Goal: Transaction & Acquisition: Register for event/course

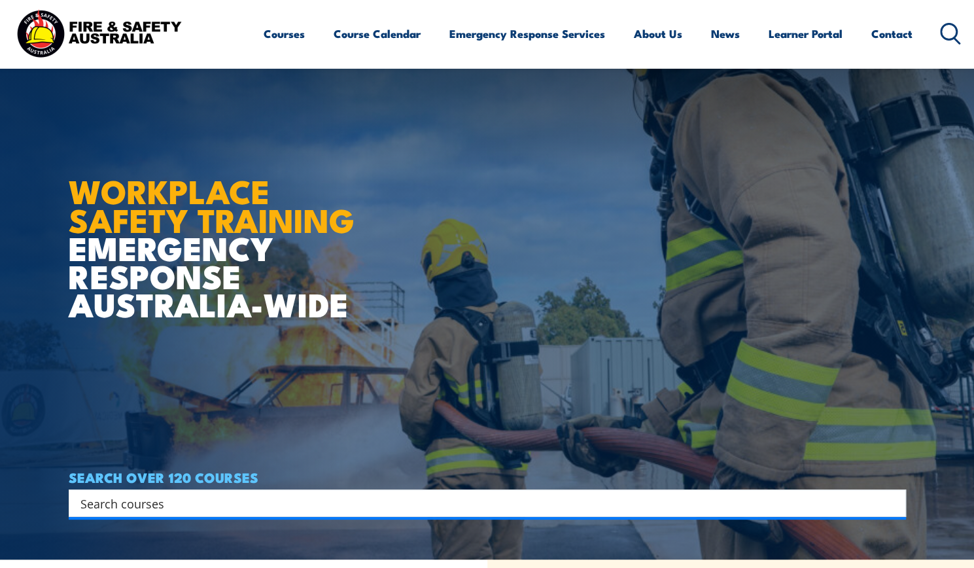
scroll to position [3, 0]
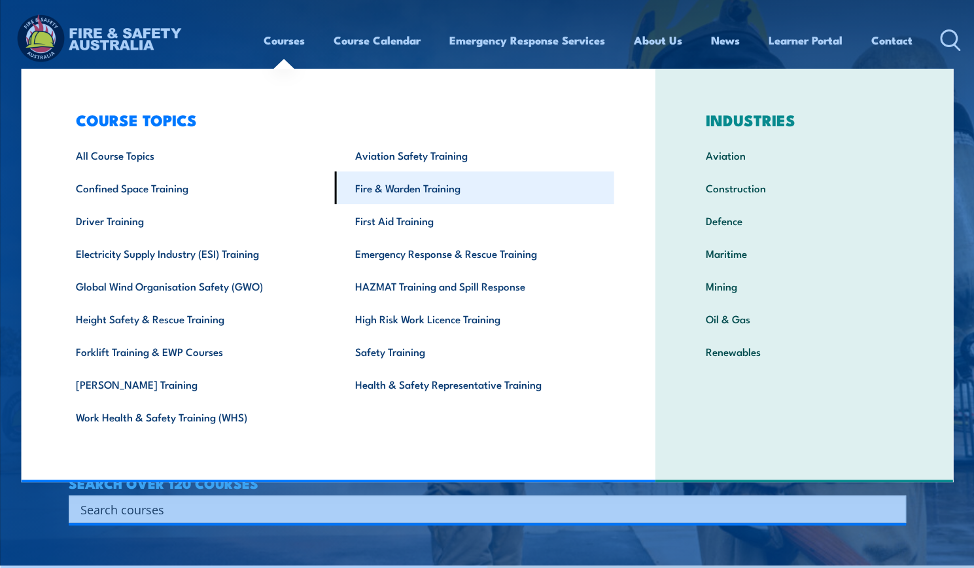
click at [425, 201] on link "Fire & Warden Training" at bounding box center [474, 187] width 279 height 33
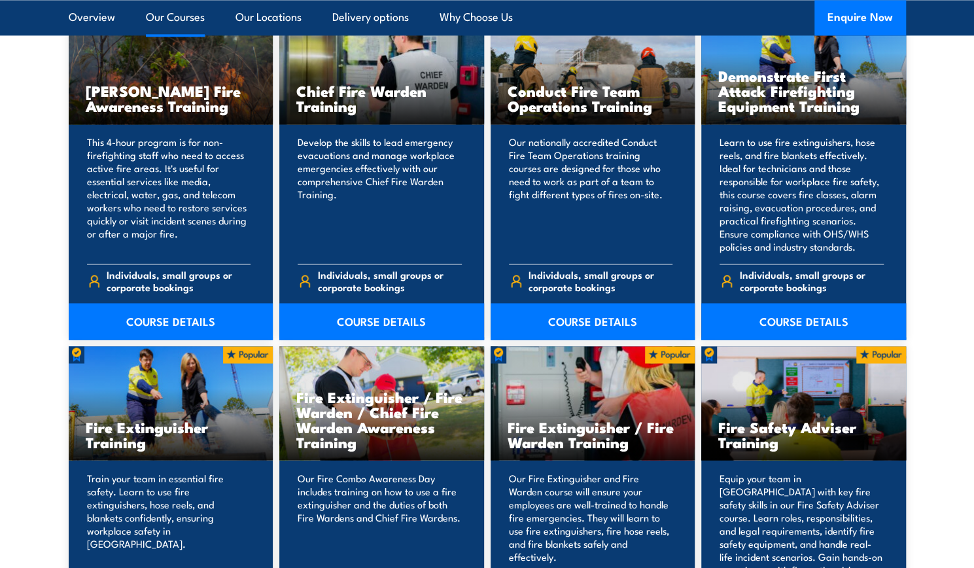
scroll to position [1244, 0]
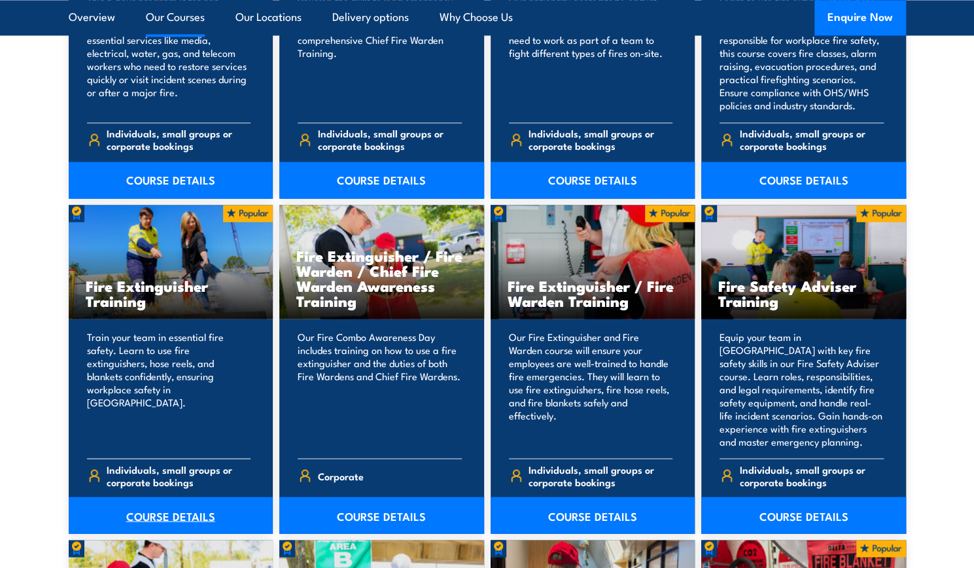
click at [178, 511] on link "COURSE DETAILS" at bounding box center [171, 515] width 205 height 37
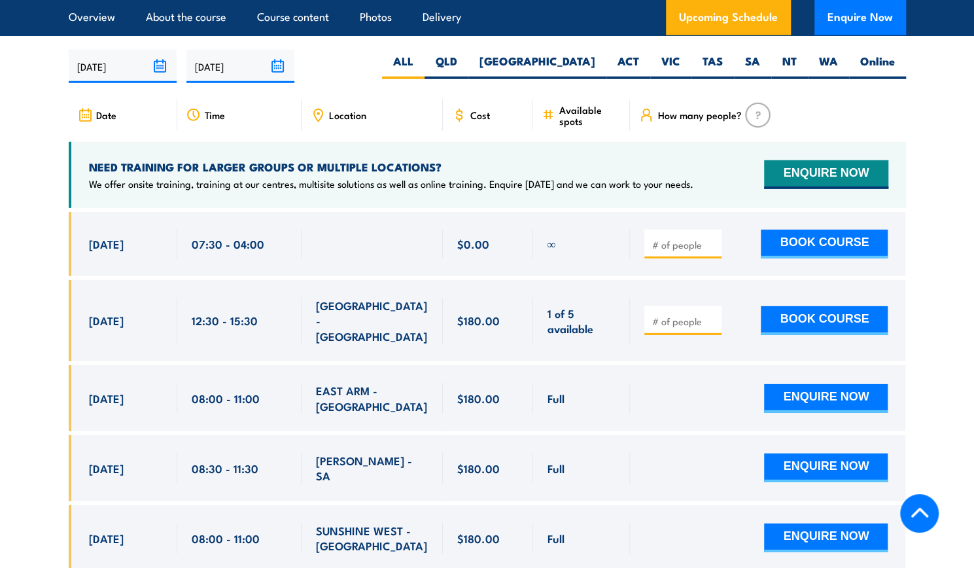
scroll to position [2207, 0]
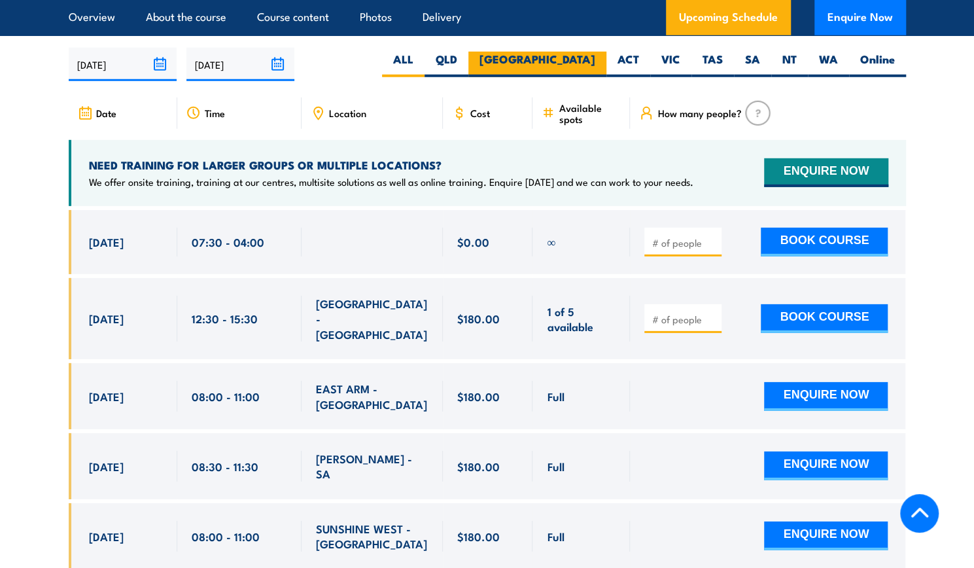
click at [580, 52] on label "[GEOGRAPHIC_DATA]" at bounding box center [537, 65] width 138 height 26
click at [595, 52] on input "[GEOGRAPHIC_DATA]" at bounding box center [599, 56] width 9 height 9
radio input "true"
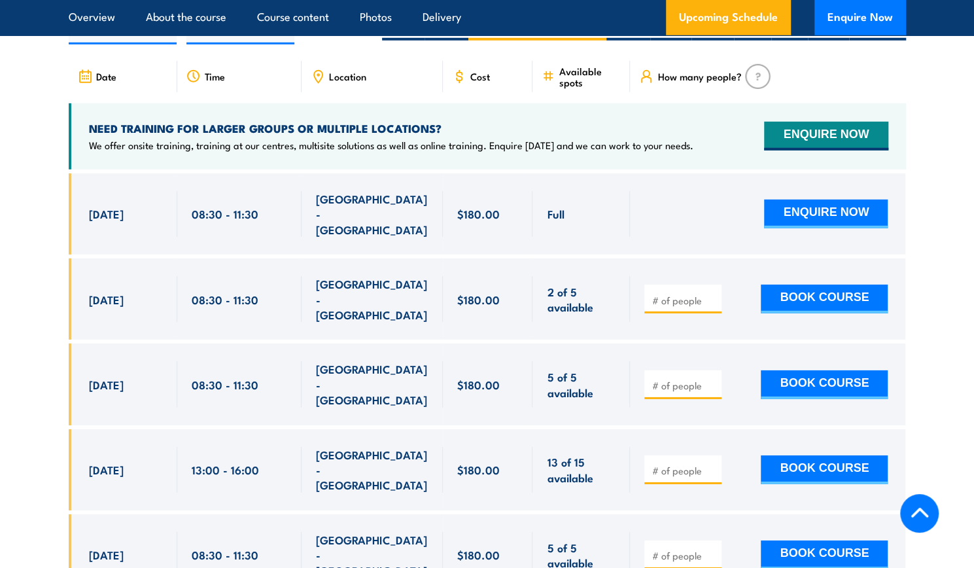
scroll to position [2244, 0]
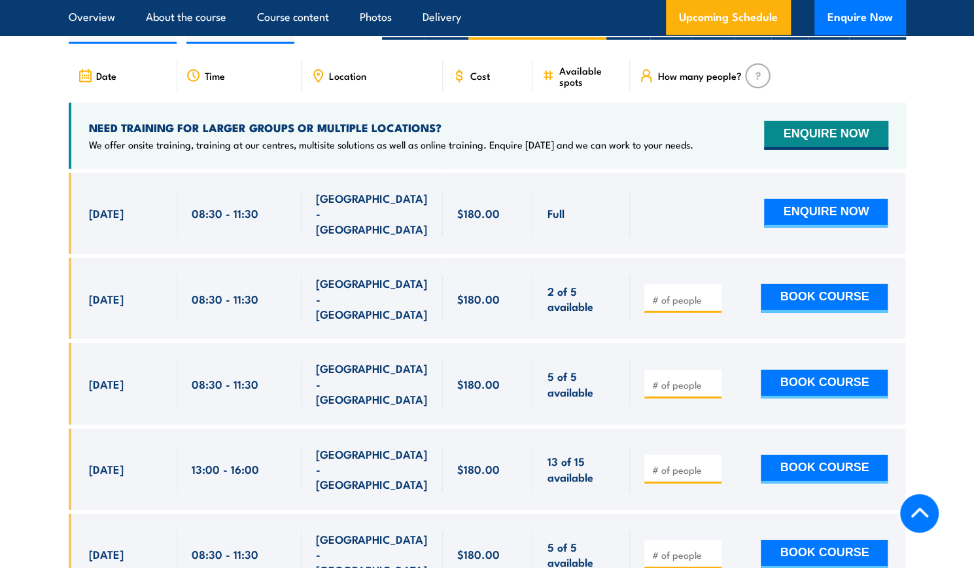
click at [670, 293] on input "number" at bounding box center [684, 299] width 65 height 13
type input "1"
click at [730, 275] on div "1 BOOK COURSE" at bounding box center [766, 298] width 243 height 46
click at [817, 284] on button "BOOK COURSE" at bounding box center [824, 298] width 127 height 29
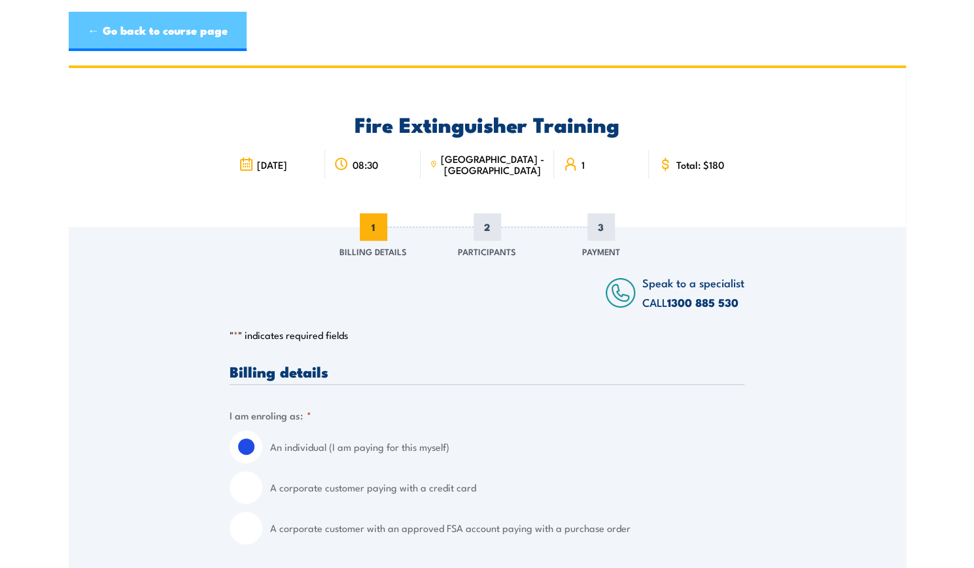
click at [202, 12] on link "← Go back to course page" at bounding box center [158, 31] width 178 height 39
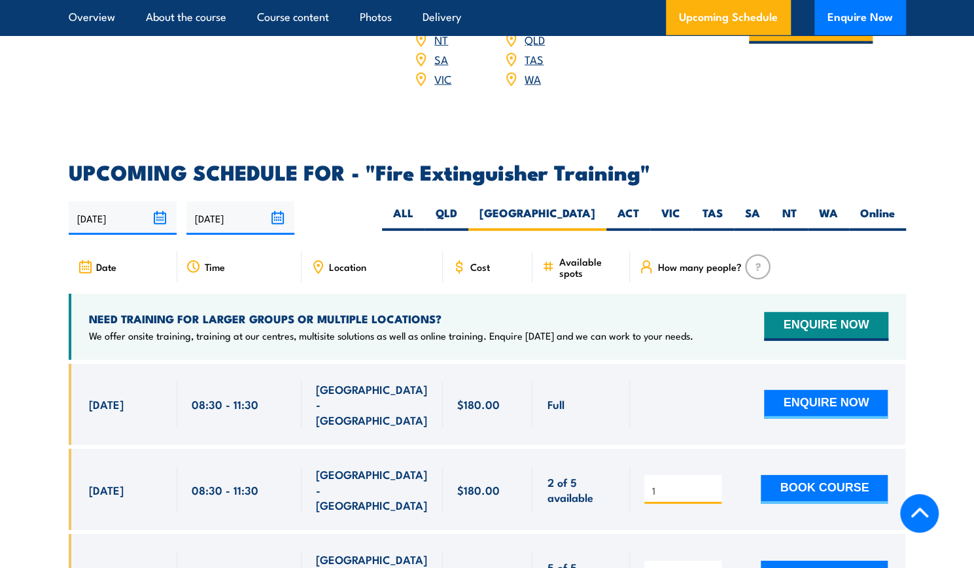
scroll to position [2042, 0]
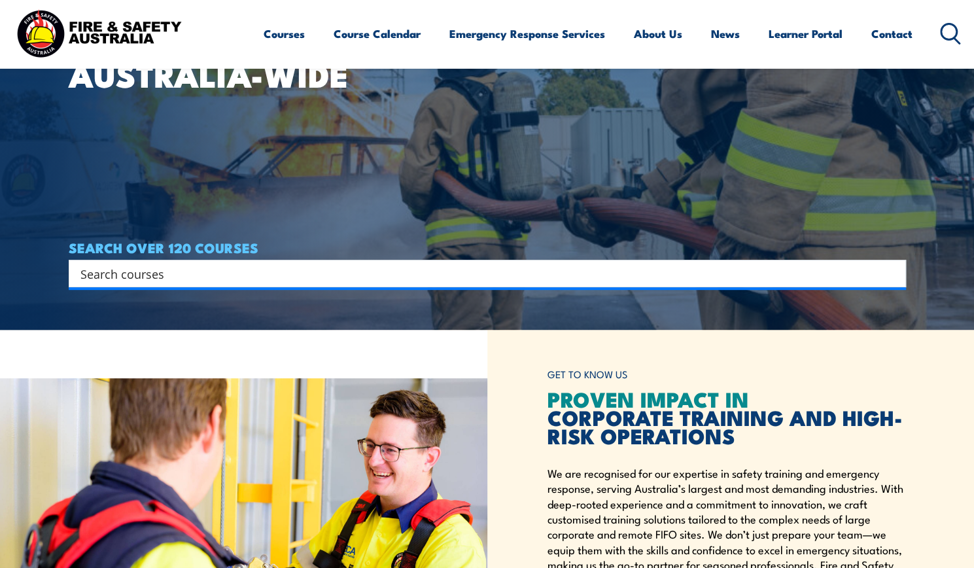
scroll to position [244, 0]
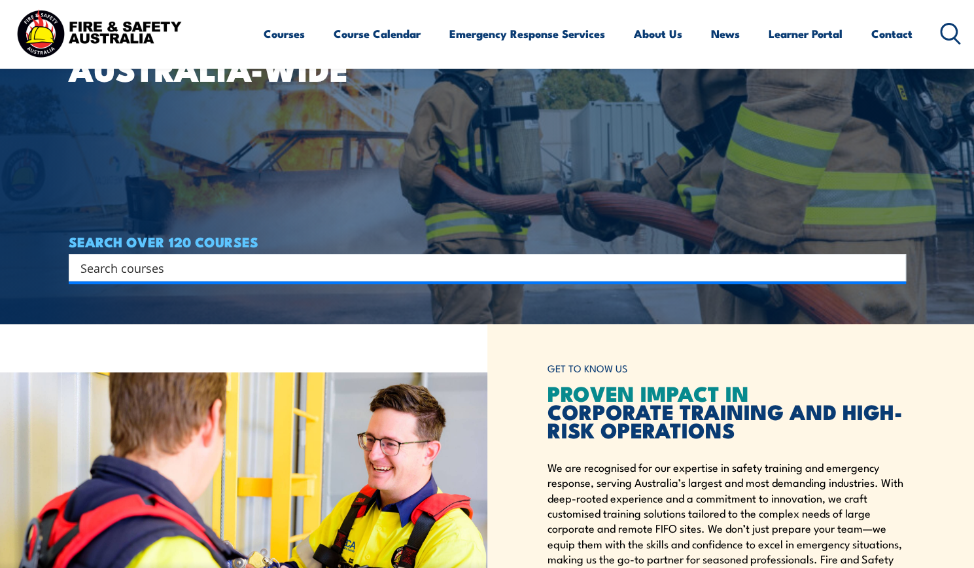
click at [126, 260] on input "Search input" at bounding box center [478, 268] width 797 height 20
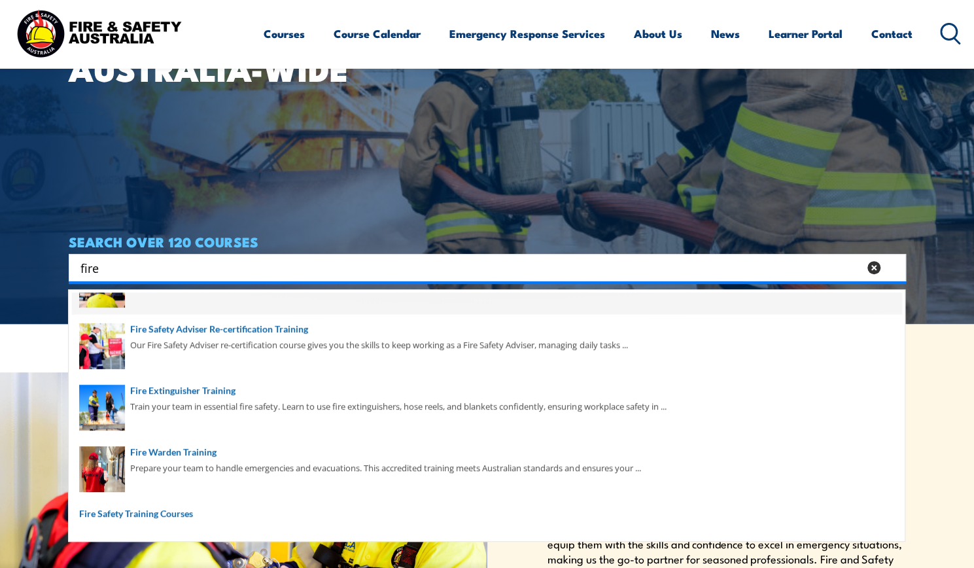
scroll to position [223, 0]
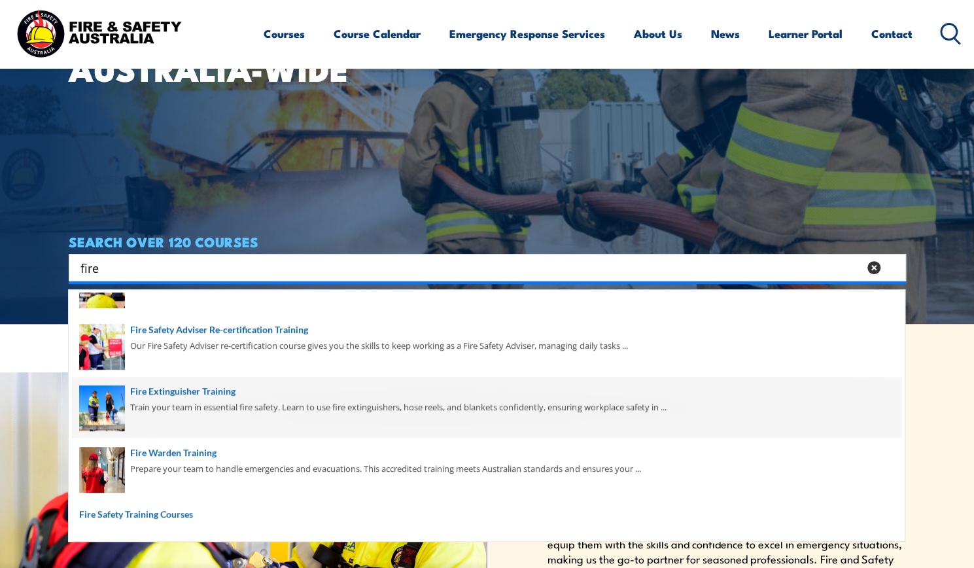
type input "fire"
click at [147, 400] on span at bounding box center [487, 408] width 830 height 62
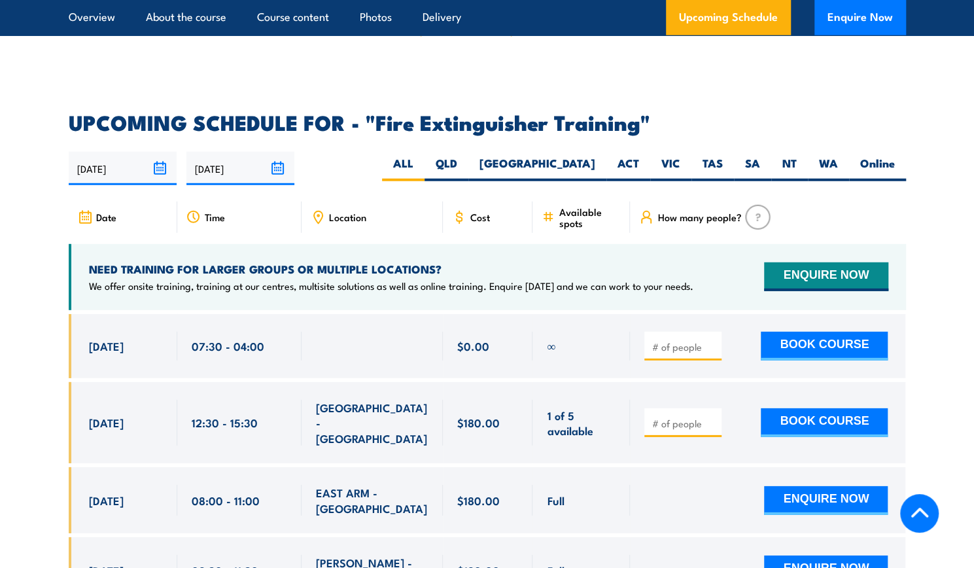
scroll to position [2142, 0]
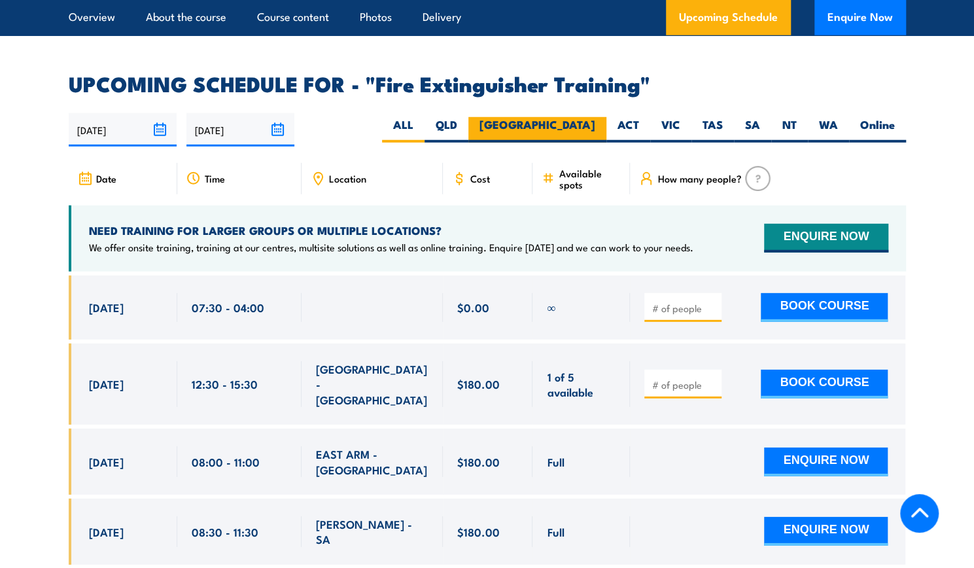
click at [581, 117] on label "[GEOGRAPHIC_DATA]" at bounding box center [537, 130] width 138 height 26
click at [595, 117] on input "[GEOGRAPHIC_DATA]" at bounding box center [599, 121] width 9 height 9
radio input "true"
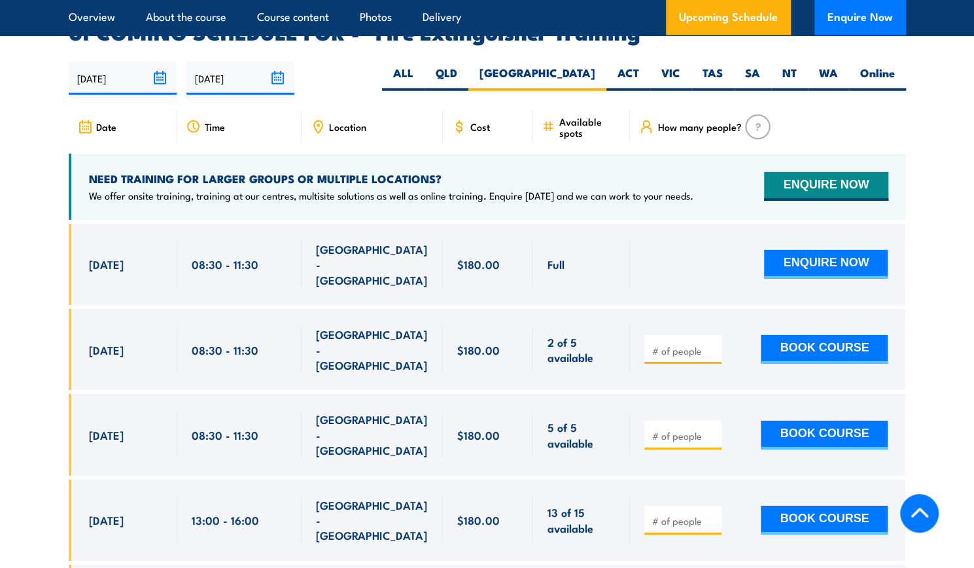
scroll to position [2196, 0]
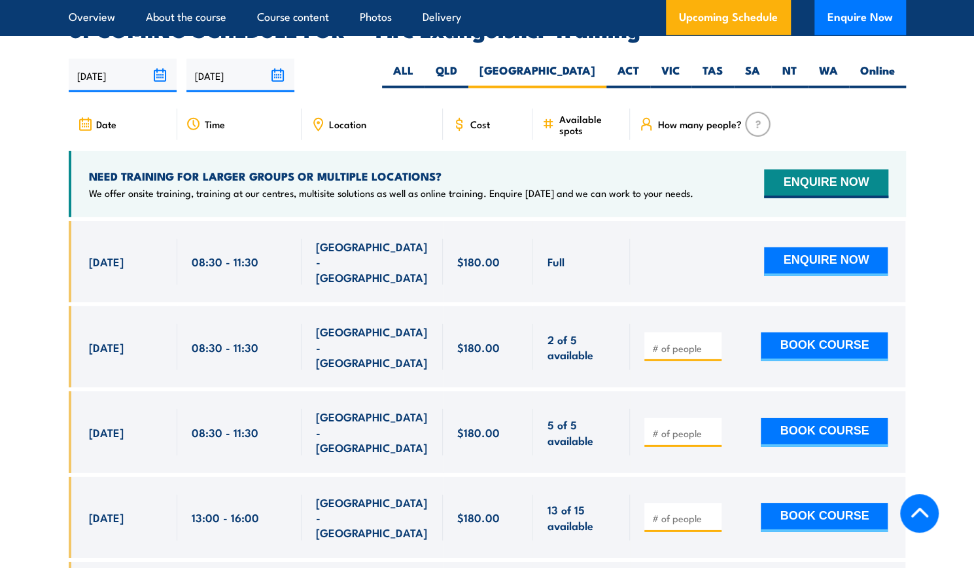
click at [663, 332] on div at bounding box center [683, 346] width 77 height 29
click at [675, 342] on input "number" at bounding box center [684, 348] width 65 height 13
type input "1"
click at [777, 332] on button "BOOK COURSE" at bounding box center [824, 346] width 127 height 29
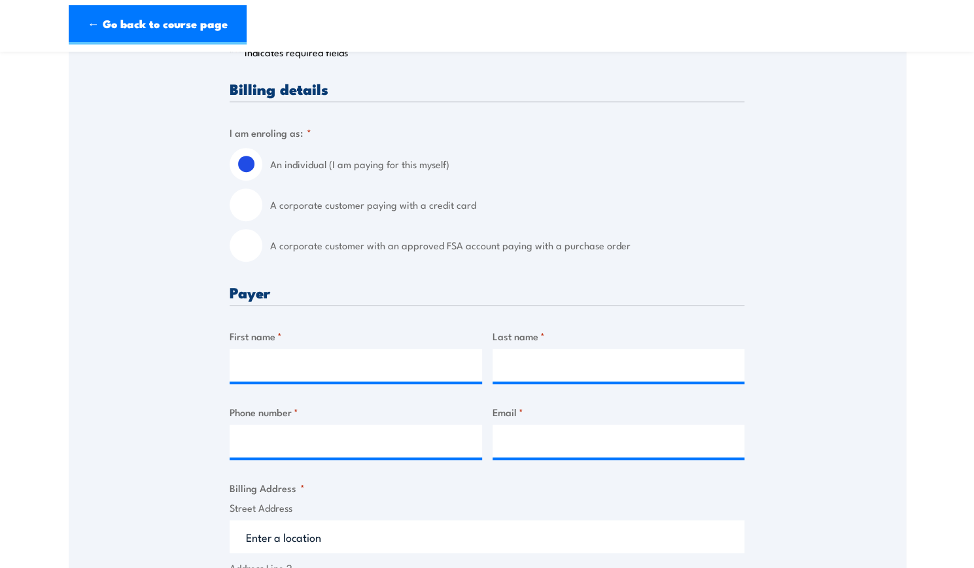
scroll to position [262, 0]
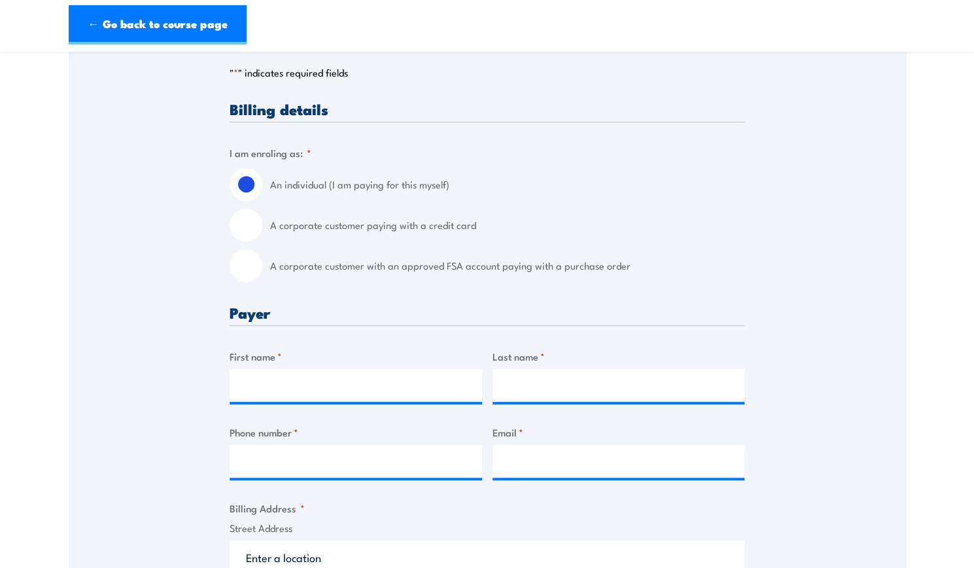
click at [245, 264] on input "A corporate customer with an approved FSA account paying with a purchase order" at bounding box center [246, 265] width 33 height 33
radio input "true"
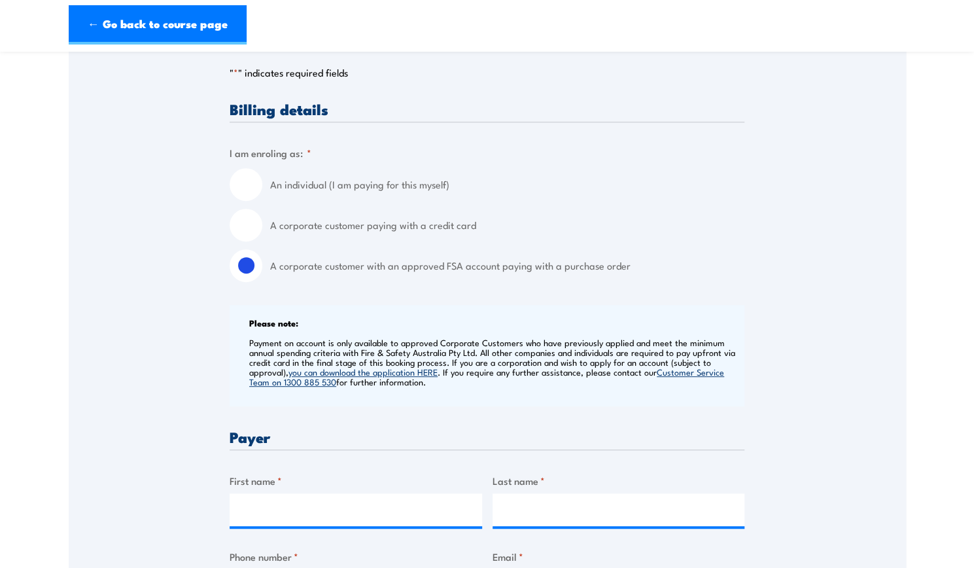
click at [258, 243] on div "An individual (I am paying for this myself) A corporate customer paying with a …" at bounding box center [487, 225] width 515 height 114
click at [250, 224] on input "A corporate customer paying with a credit card" at bounding box center [246, 225] width 33 height 33
radio input "true"
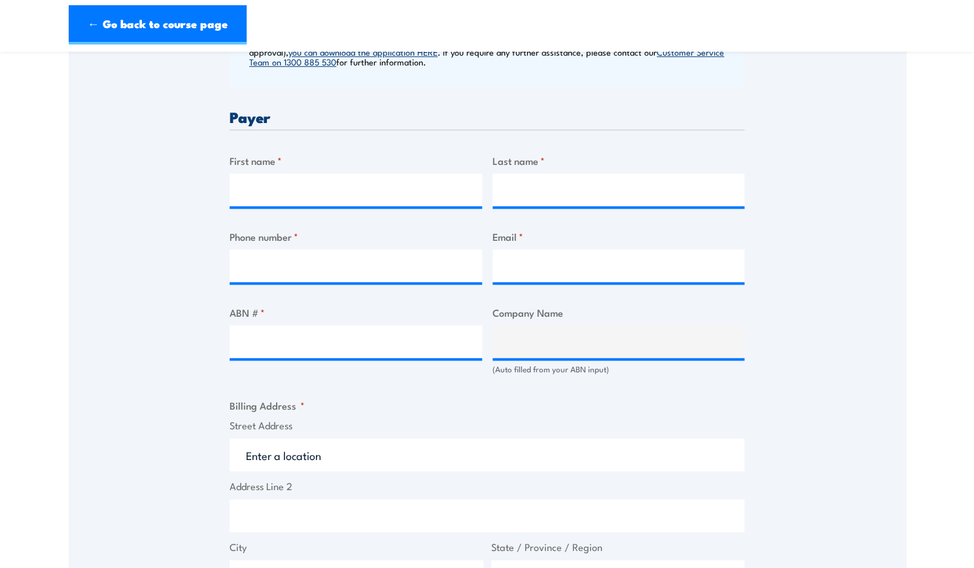
scroll to position [583, 0]
click at [272, 185] on input "First name *" at bounding box center [356, 189] width 253 height 33
type input "Ann-Marie"
click at [529, 192] on input "Last name *" at bounding box center [619, 189] width 253 height 33
type input "Cotsonis"
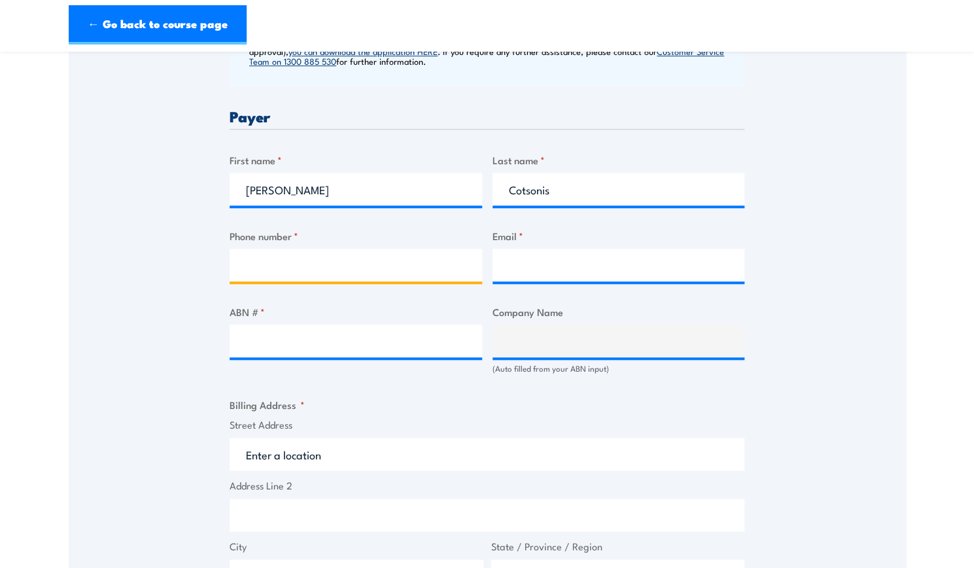
click at [406, 256] on input "Phone number *" at bounding box center [356, 265] width 253 height 33
type input "0420698434"
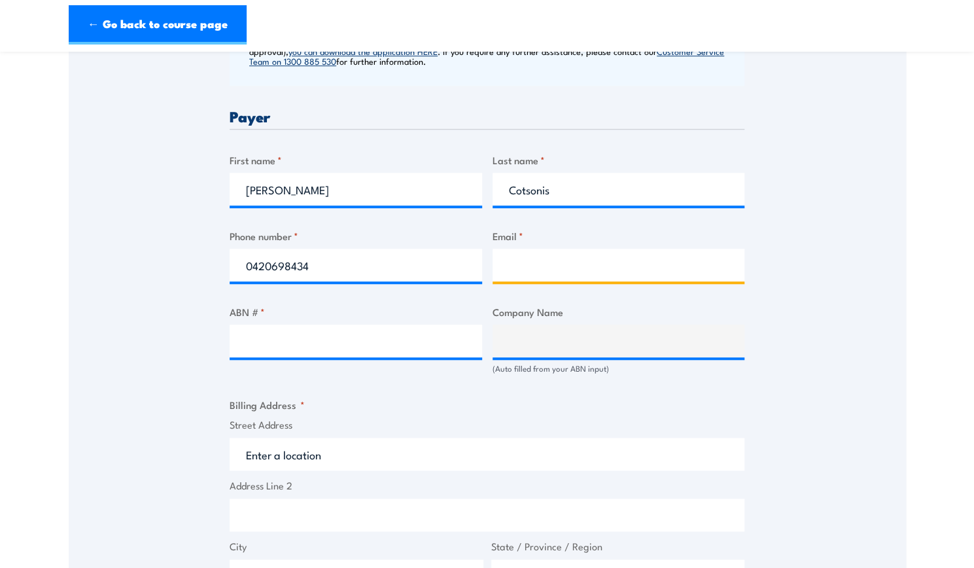
click at [522, 264] on input "Email *" at bounding box center [619, 265] width 253 height 33
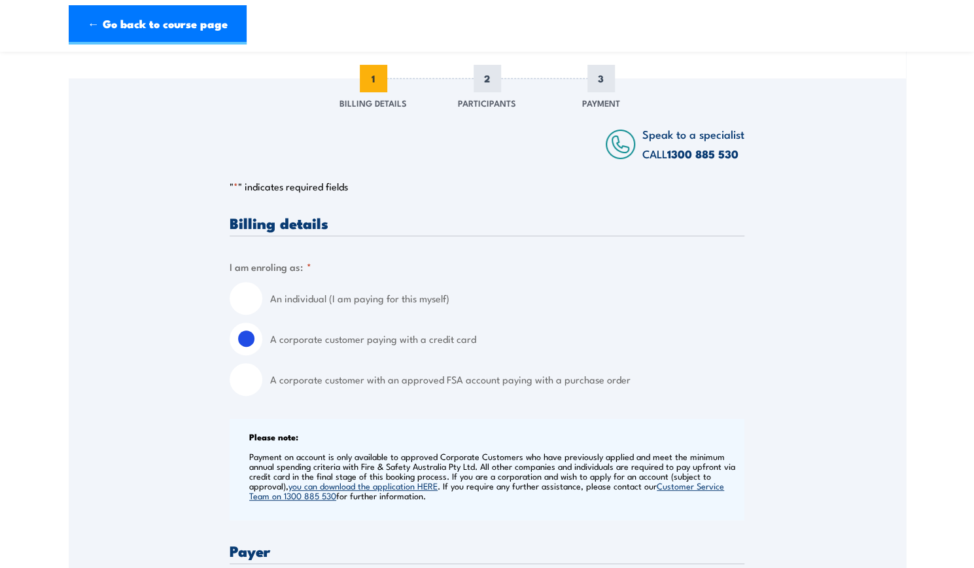
scroll to position [163, 0]
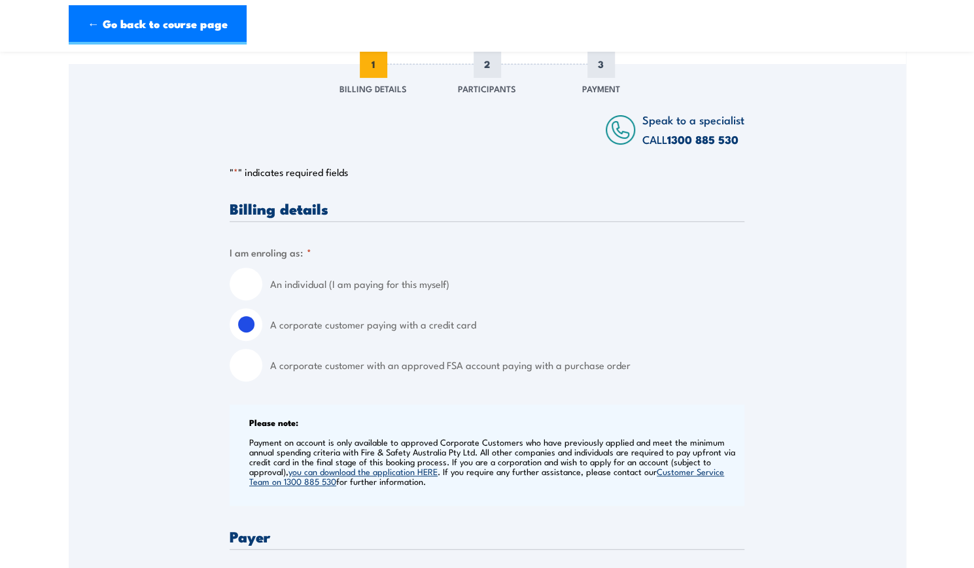
type input "annmariecotsonis898@gmail.com"
click at [253, 367] on input "A corporate customer with an approved FSA account paying with a purchase order" at bounding box center [246, 365] width 33 height 33
radio input "true"
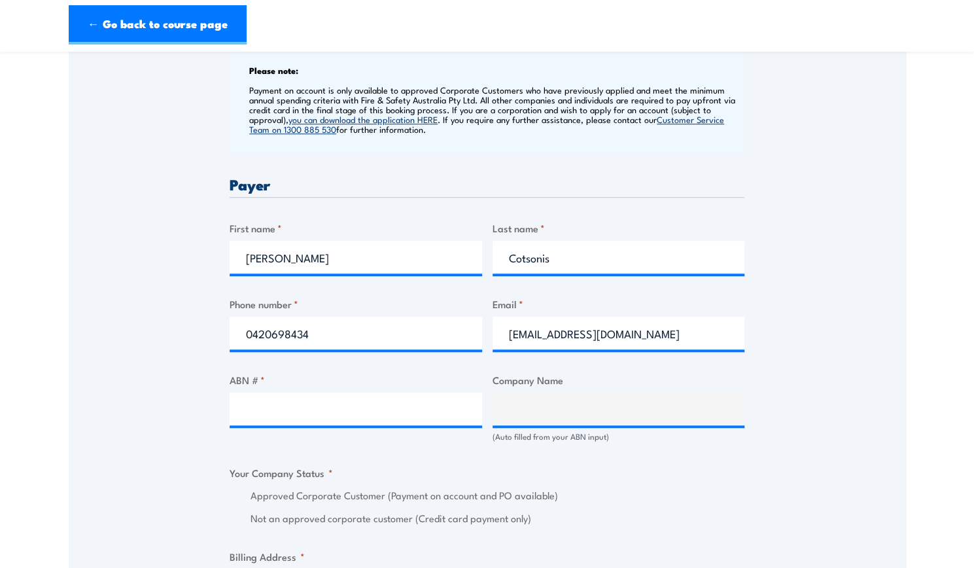
scroll to position [506, 0]
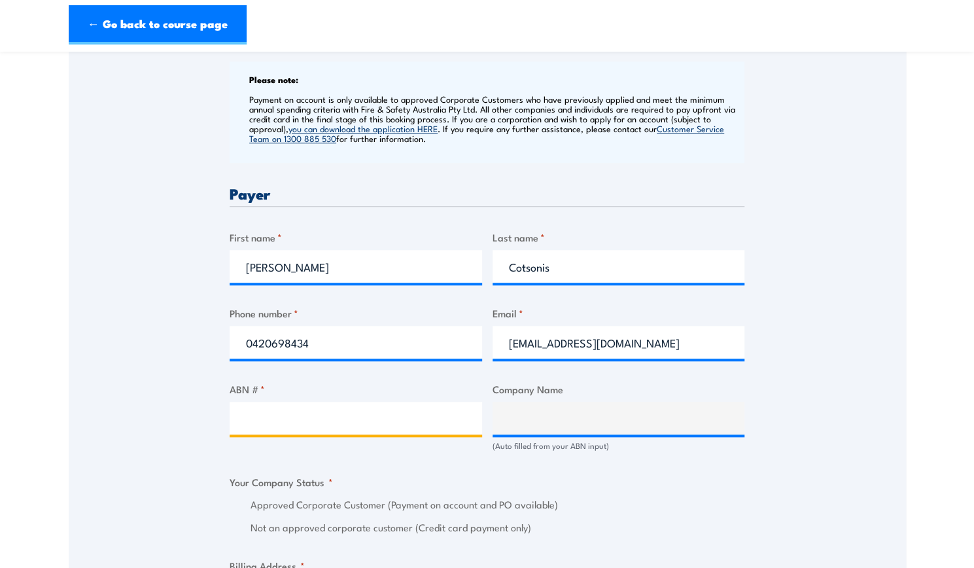
click at [277, 407] on input "ABN # *" at bounding box center [356, 418] width 253 height 33
type input "17106297394"
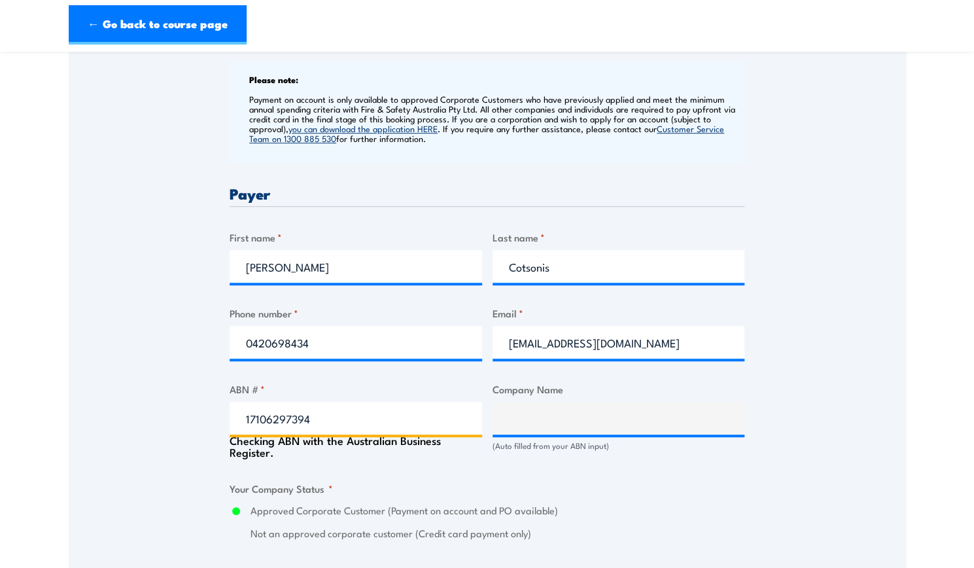
type input "GRILL'D PTY LTD"
radio input "true"
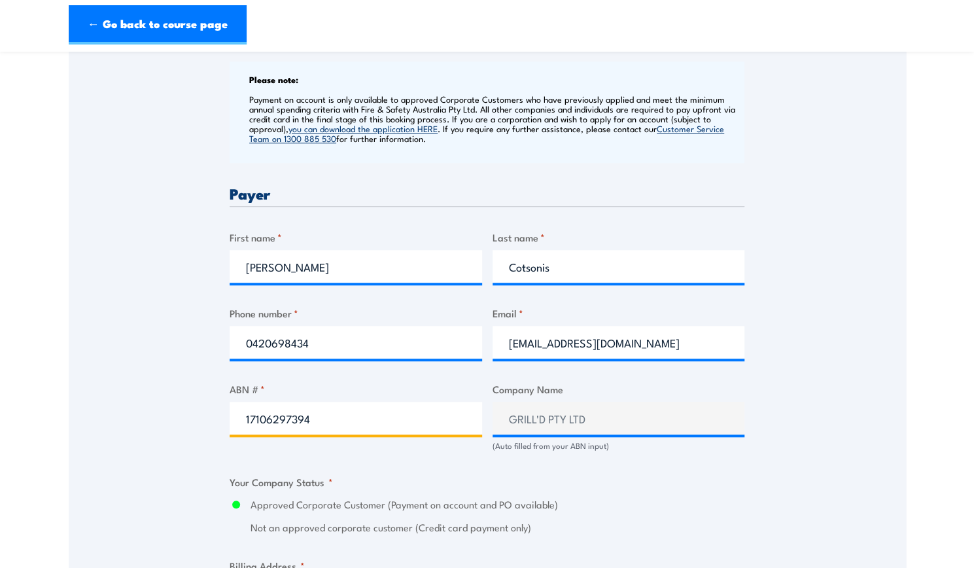
type input "17106297394"
drag, startPoint x: 408, startPoint y: 516, endPoint x: 199, endPoint y: 440, distance: 222.7
click at [199, 440] on div "Speak to a specialist CALL 1300 885 530 CALL 1300 885 530 " * " indicates requi…" at bounding box center [488, 443] width 838 height 1444
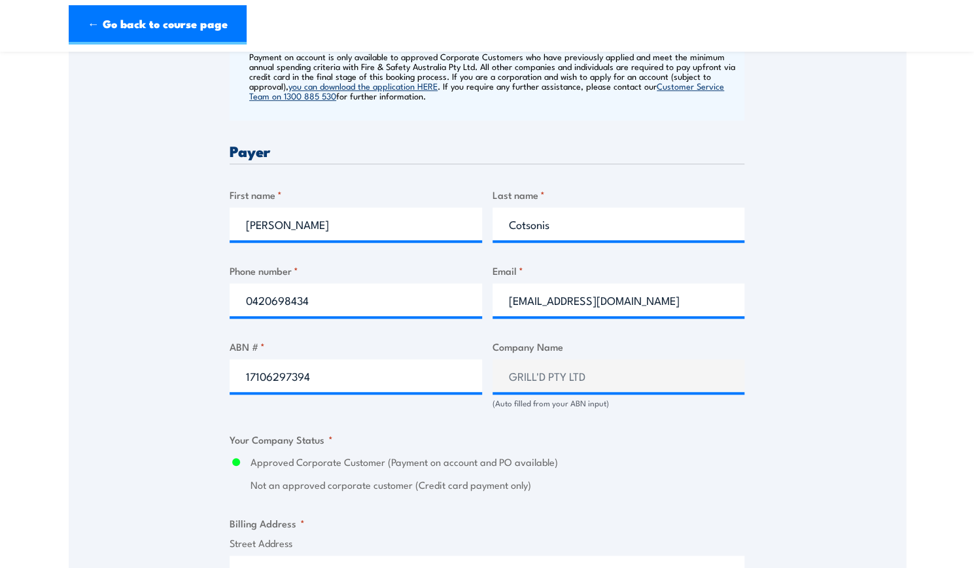
scroll to position [549, 0]
drag, startPoint x: 690, startPoint y: 308, endPoint x: 505, endPoint y: 316, distance: 185.3
click at [505, 315] on div "annmariecotsonis898@gmail.com" at bounding box center [619, 299] width 253 height 33
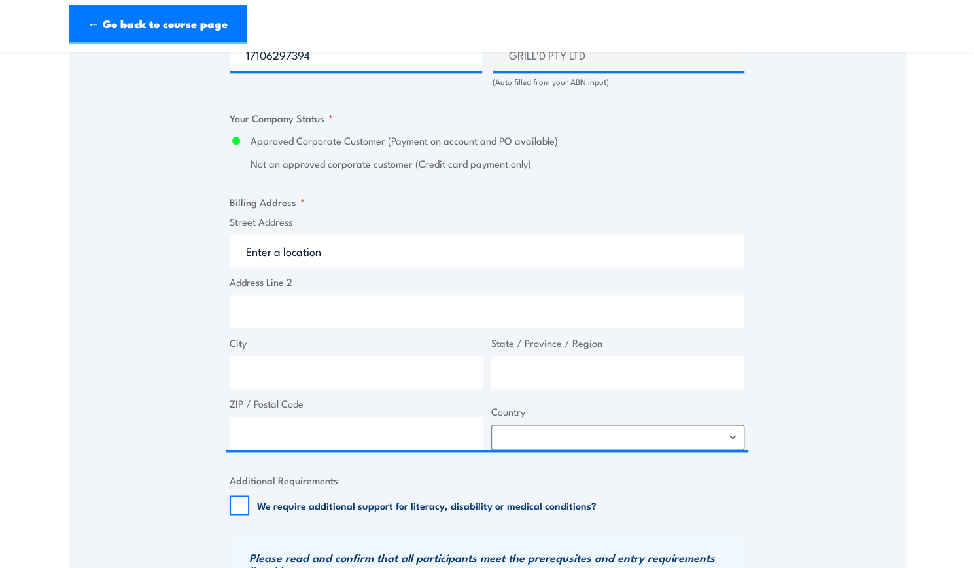
scroll to position [883, 0]
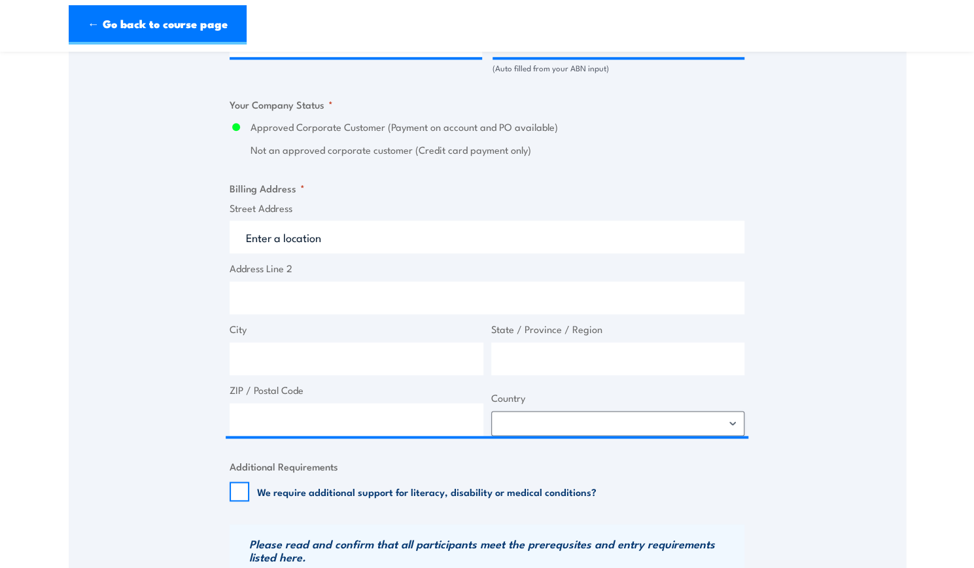
type input "accounts@grilld.com.au"
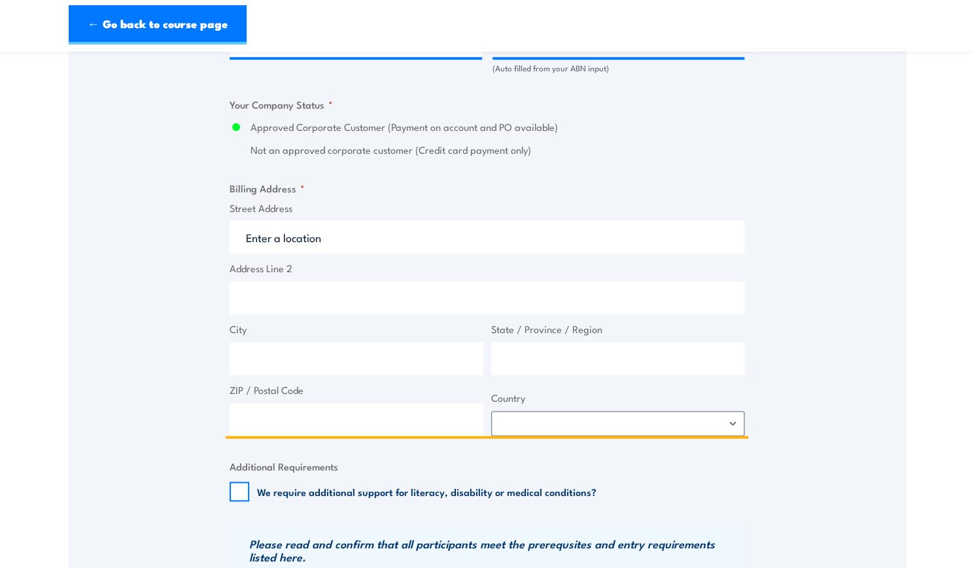
click at [360, 244] on input "Street Address" at bounding box center [487, 237] width 515 height 33
click at [315, 299] on input "Address Line 2" at bounding box center [487, 297] width 515 height 33
type input "L"
click at [300, 249] on input "Street Address" at bounding box center [487, 237] width 515 height 33
type input "Grill'd Healthy Burgers"
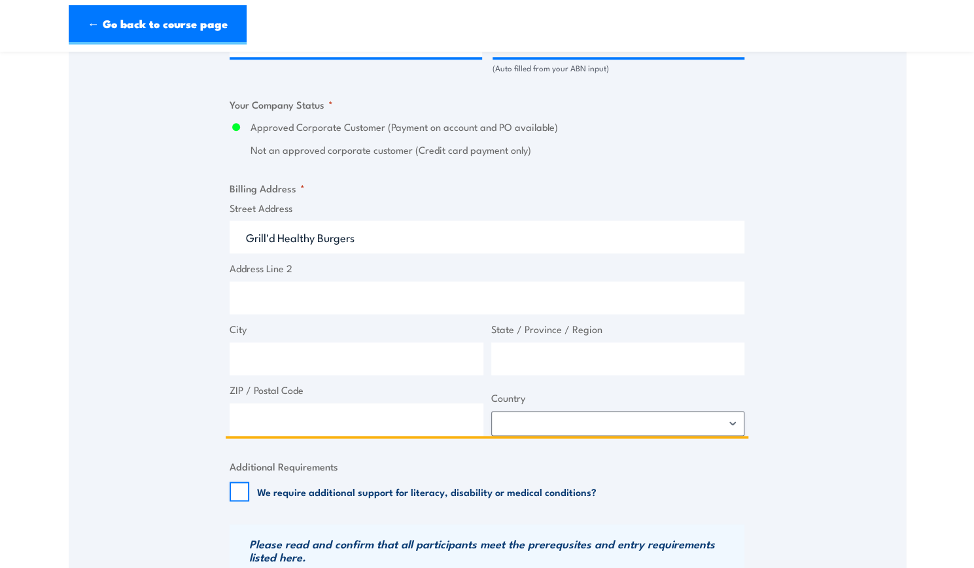
click at [291, 304] on input "Address Line 2" at bounding box center [487, 297] width 515 height 33
type input "Level 1 &2 South Building 8 658 Church Street"
click at [294, 368] on input "City" at bounding box center [357, 358] width 254 height 33
type input "Richmond"
click at [532, 346] on input "State / Province / Region" at bounding box center [618, 358] width 254 height 33
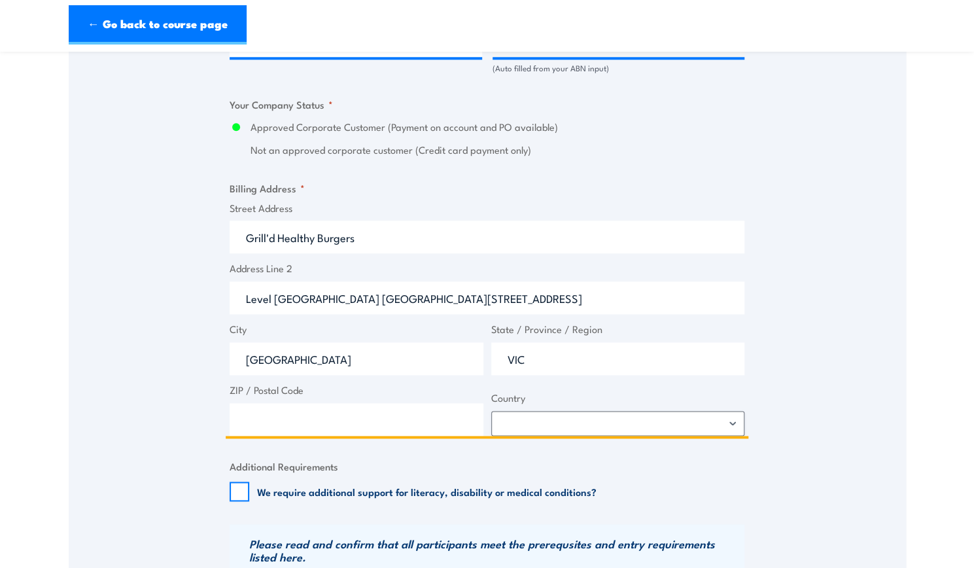
type input "VIC"
click at [395, 428] on input "ZIP / Postal Code" at bounding box center [357, 419] width 254 height 33
type input "3121"
click at [499, 427] on select "Afghanistan Albania Algeria American Samoa Andorra Angola Anguilla Antarctica A…" at bounding box center [618, 423] width 254 height 25
select select "Australia"
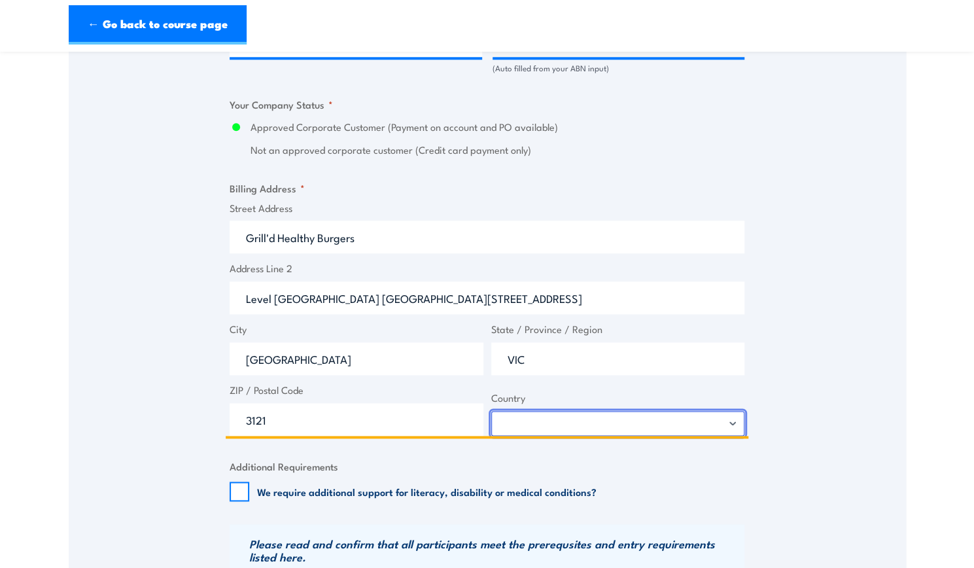
click at [491, 411] on select "Afghanistan Albania Algeria American Samoa Andorra Angola Anguilla Antarctica A…" at bounding box center [618, 423] width 254 height 25
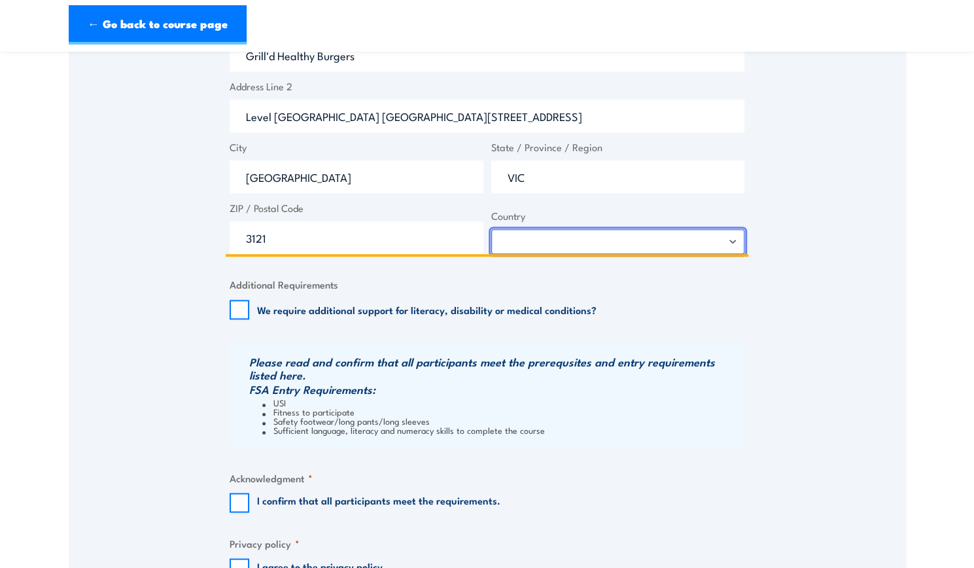
scroll to position [1071, 0]
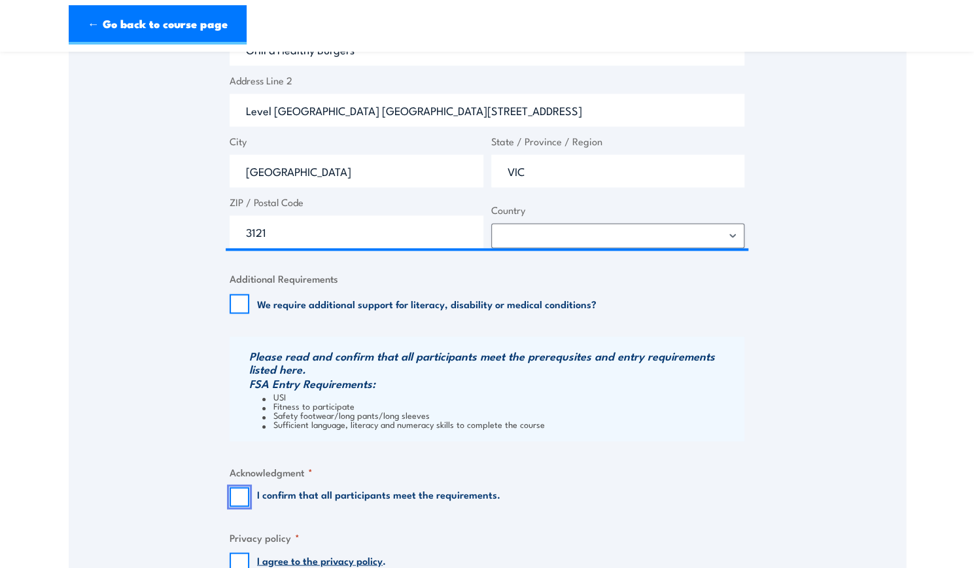
click at [242, 502] on input "I confirm that all participants meet the requirements." at bounding box center [240, 497] width 20 height 20
checkbox input "true"
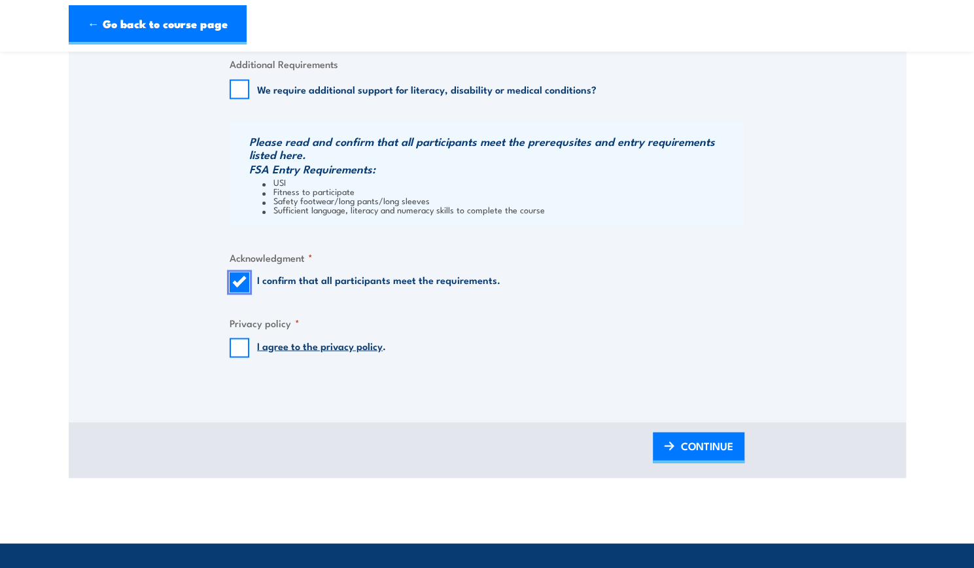
scroll to position [1286, 0]
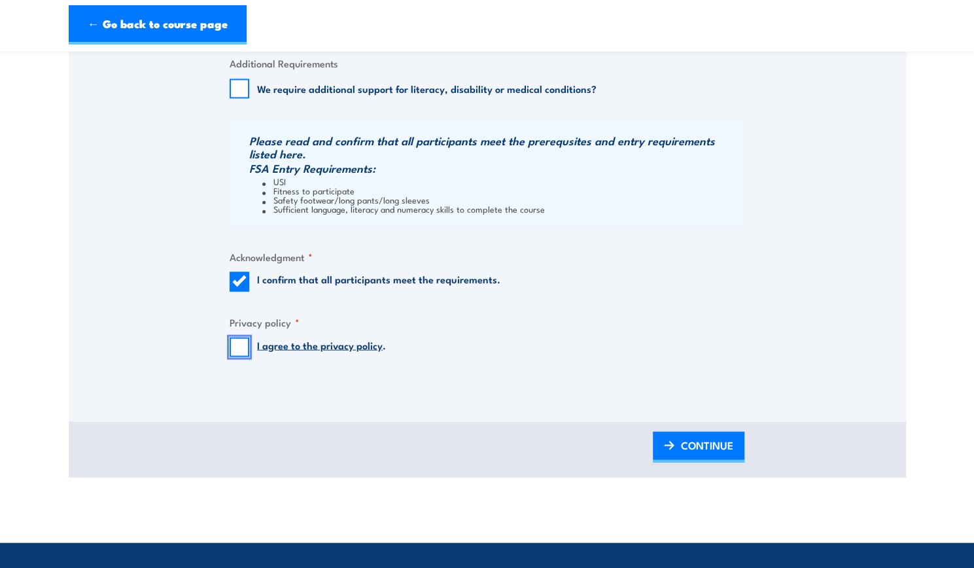
click at [245, 343] on input "I agree to the privacy policy ." at bounding box center [240, 347] width 20 height 20
checkbox input "true"
click at [662, 437] on link "CONTINUE" at bounding box center [699, 446] width 92 height 31
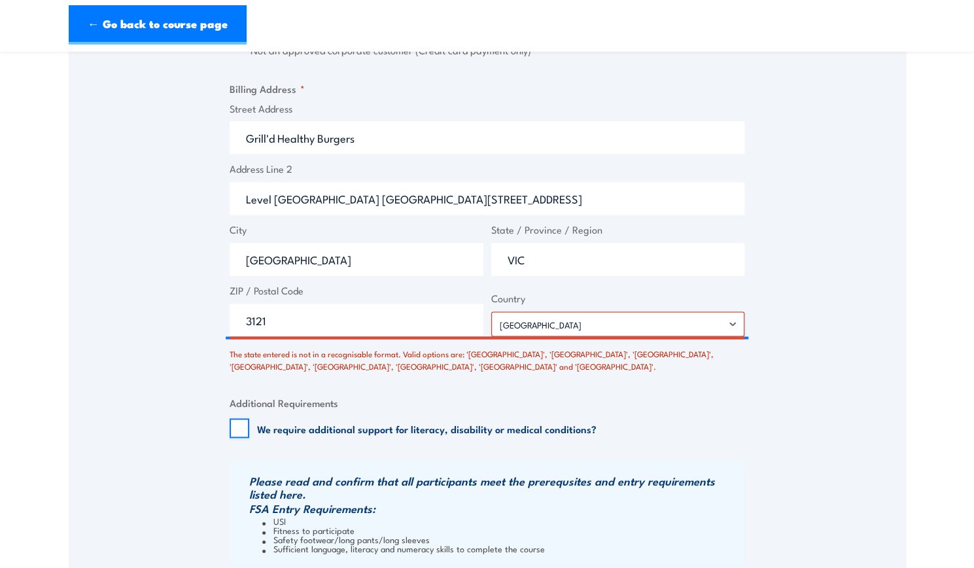
scroll to position [1026, 0]
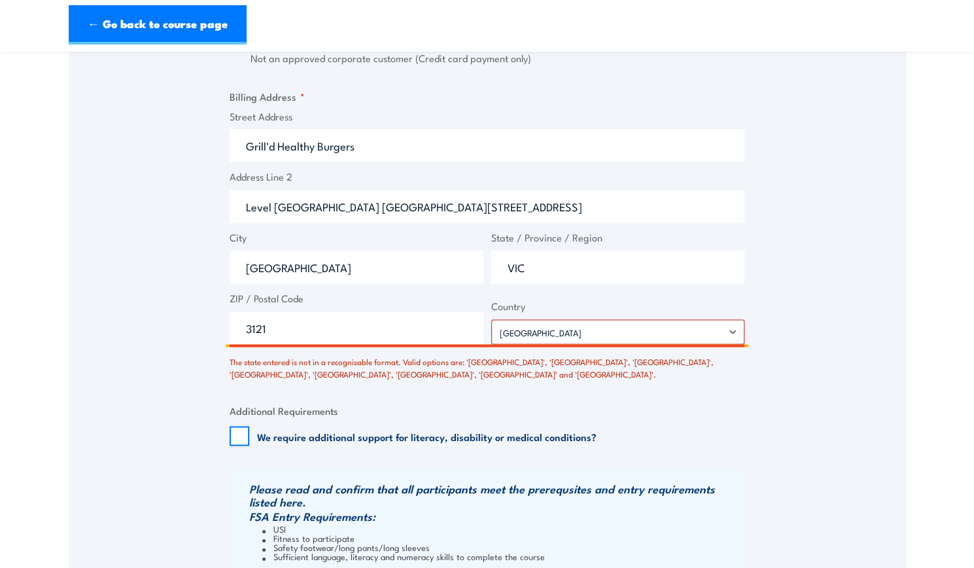
click at [586, 274] on input "VIC" at bounding box center [618, 267] width 254 height 33
drag, startPoint x: 586, startPoint y: 274, endPoint x: 505, endPoint y: 266, distance: 81.5
click at [505, 266] on input "VIC" at bounding box center [618, 267] width 254 height 33
type input "v"
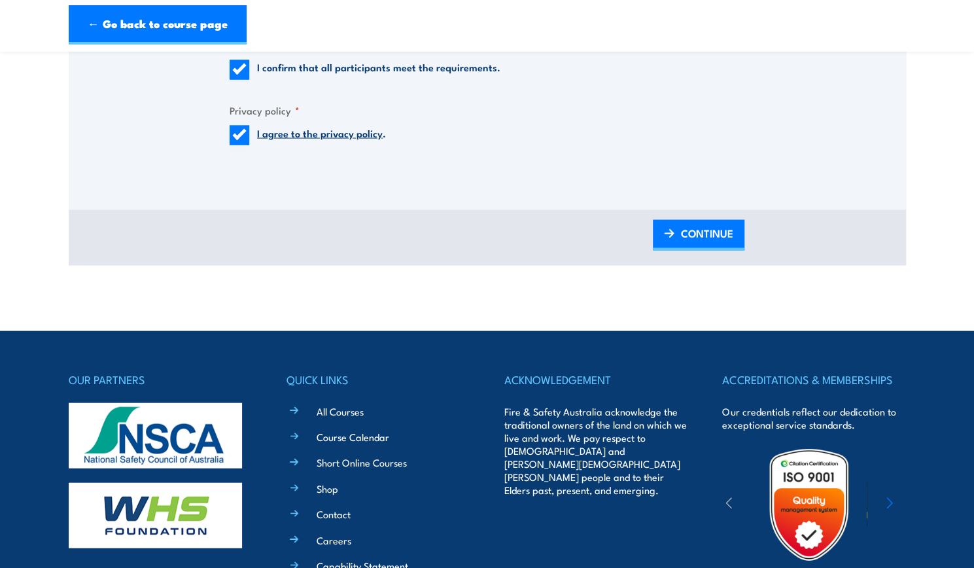
scroll to position [1579, 0]
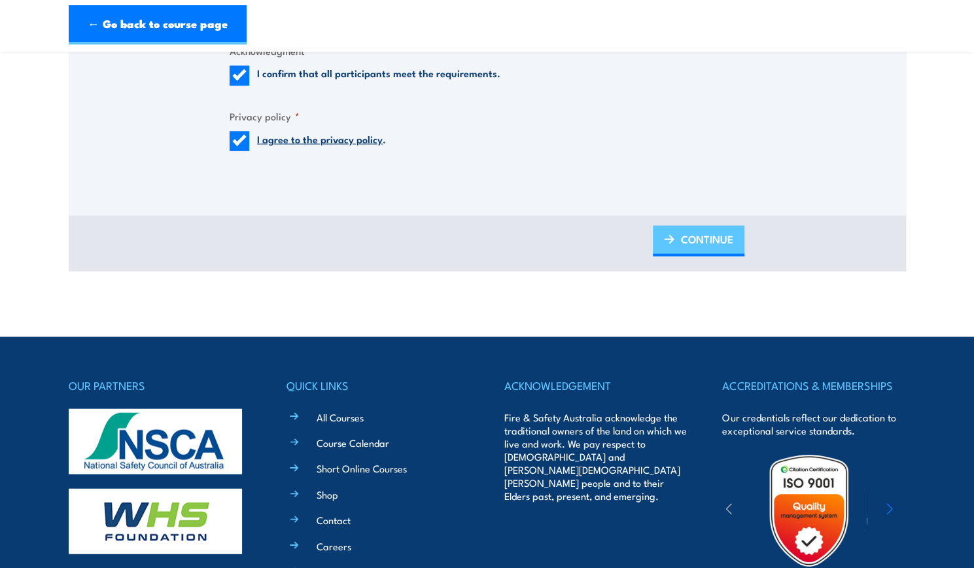
type input "Victoria"
click at [693, 225] on span "CONTINUE" at bounding box center [707, 239] width 52 height 35
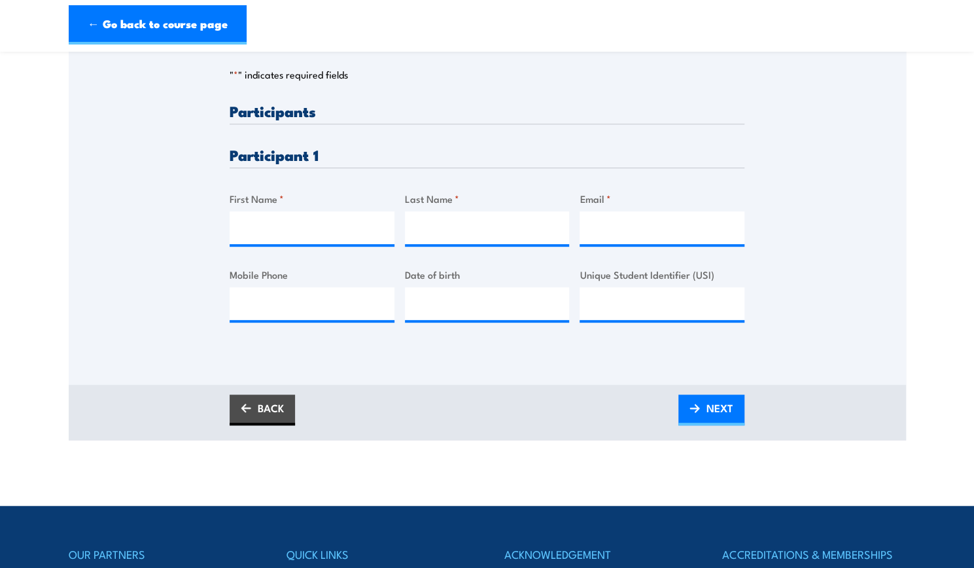
scroll to position [300, 0]
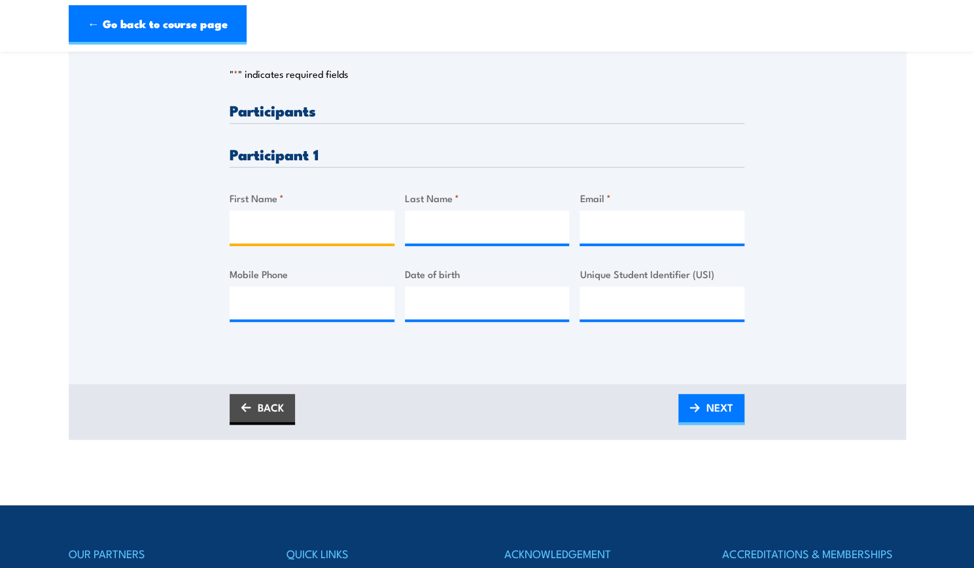
click at [333, 219] on input "First Name *" at bounding box center [312, 227] width 165 height 33
type input "Ann-Marie"
click at [445, 225] on input "Last Name *" at bounding box center [487, 227] width 165 height 33
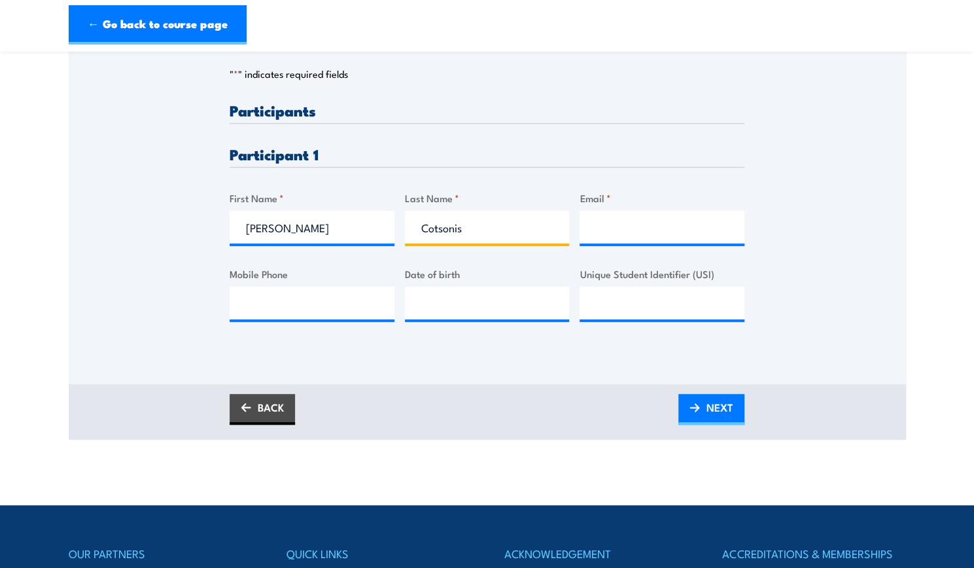
type input "Cotsonis"
click at [608, 241] on input "Email *" at bounding box center [662, 227] width 165 height 33
type input "annmariecotsonis898@gmail.com"
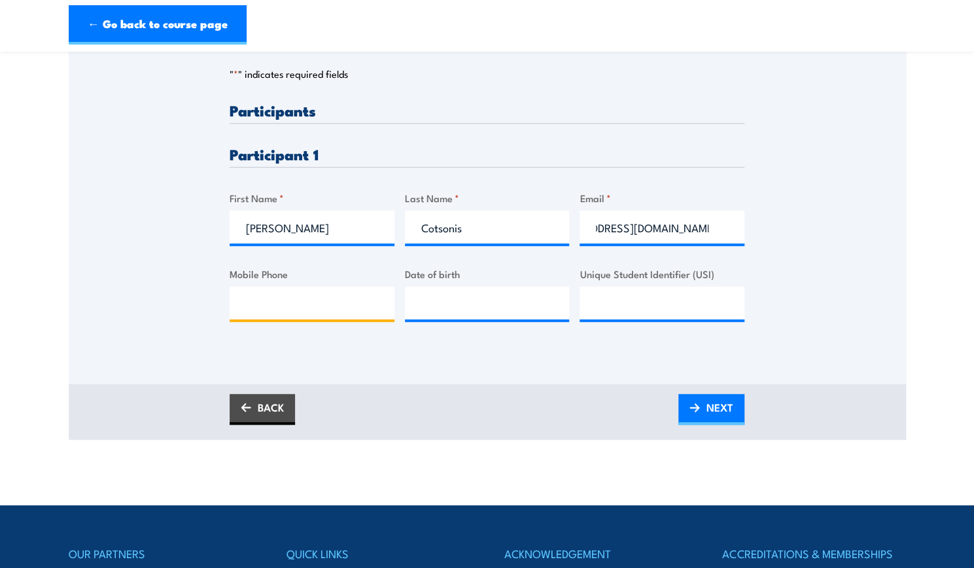
scroll to position [0, 0]
click at [327, 317] on input "Mobile Phone" at bounding box center [312, 303] width 165 height 33
type input "0420698434"
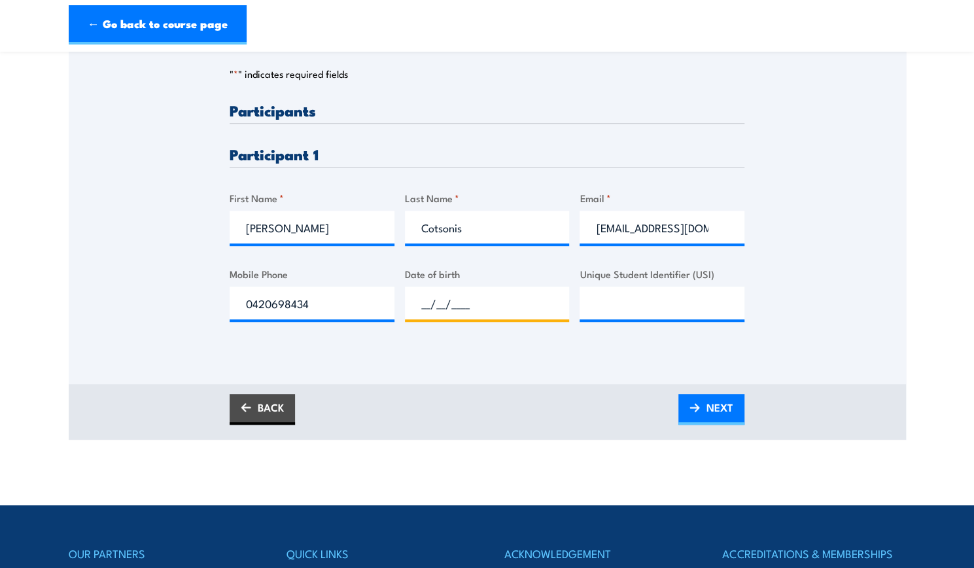
click at [474, 304] on input "__/__/____" at bounding box center [487, 303] width 165 height 33
type input "16/03/2006"
click at [542, 337] on div "Please provide names and contact details for each of the participants below. No…" at bounding box center [487, 222] width 515 height 239
click at [629, 319] on div at bounding box center [662, 303] width 165 height 33
click at [609, 313] on input "Unique Student Identifier (USI)" at bounding box center [662, 303] width 165 height 33
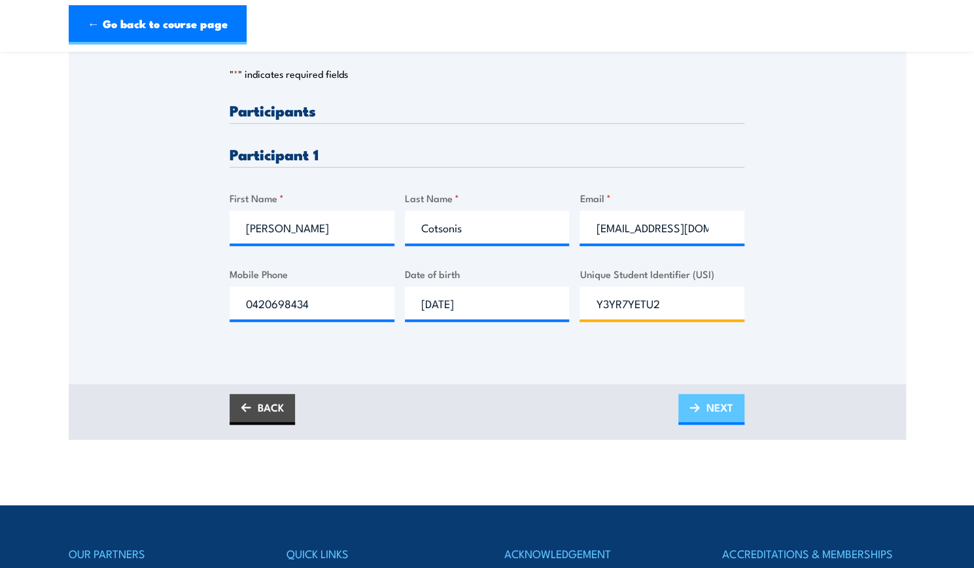
type input "Y3YR7YETU2"
click at [728, 408] on span "NEXT" at bounding box center [720, 407] width 27 height 35
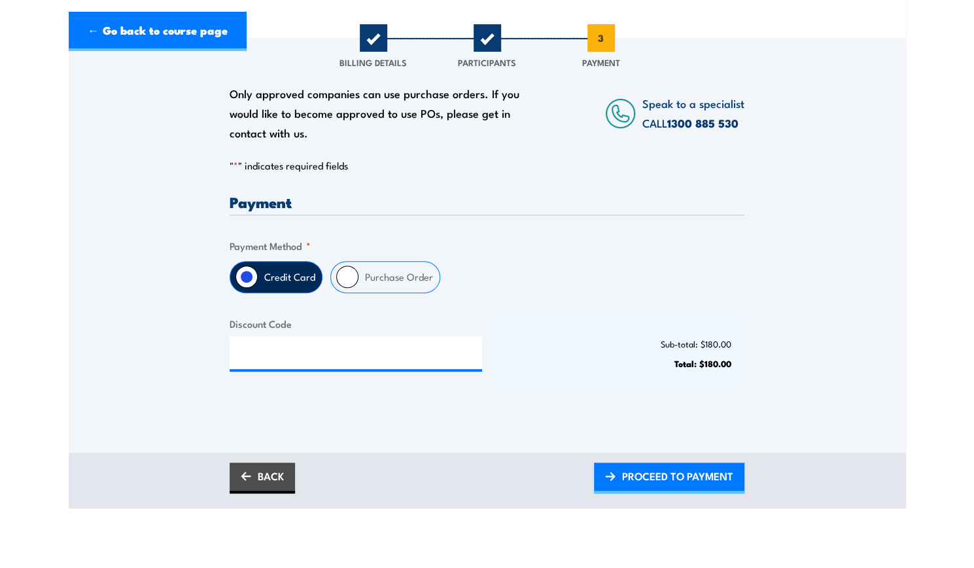
scroll to position [207, 0]
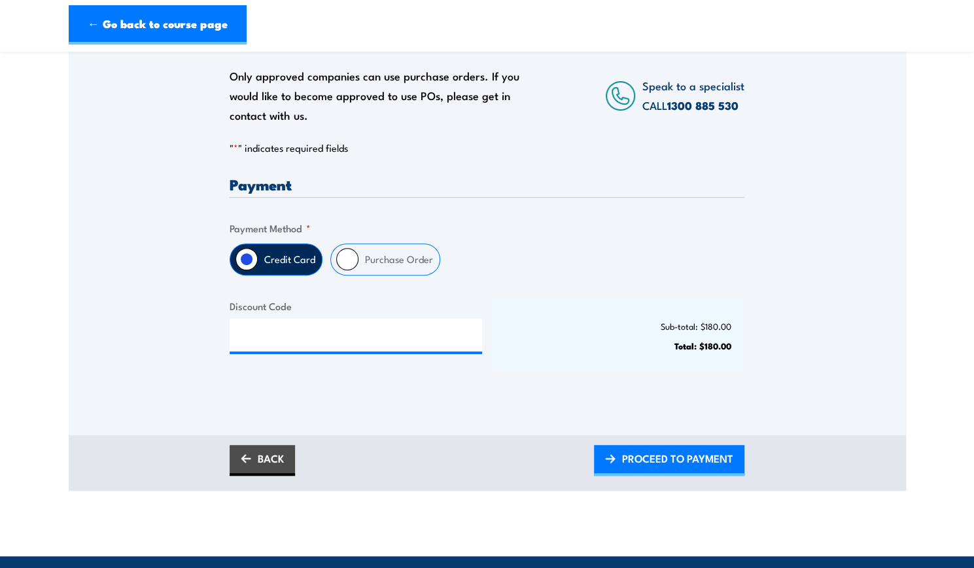
click at [402, 282] on div "Payment Only approved companies can use purchase orders. If you would like to b…" at bounding box center [487, 285] width 515 height 217
click at [357, 231] on fieldset "Payment Method * Credit Card Purchase Order" at bounding box center [487, 248] width 515 height 55
click at [341, 258] on input "Purchase Order" at bounding box center [347, 259] width 22 height 22
radio input "true"
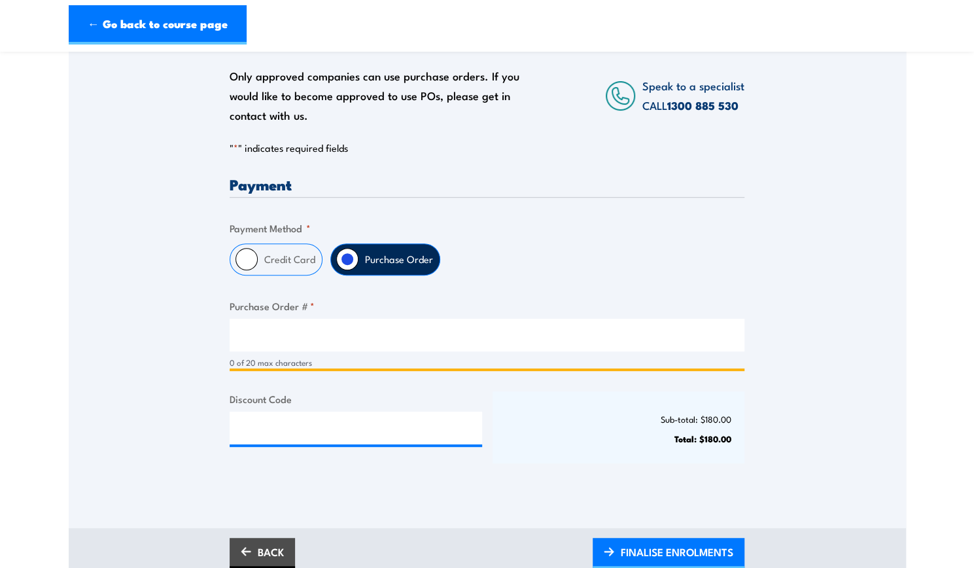
click at [323, 327] on input "Purchase Order # *" at bounding box center [487, 335] width 515 height 33
type input "1"
type input "Ann-Marie Cotsonis"
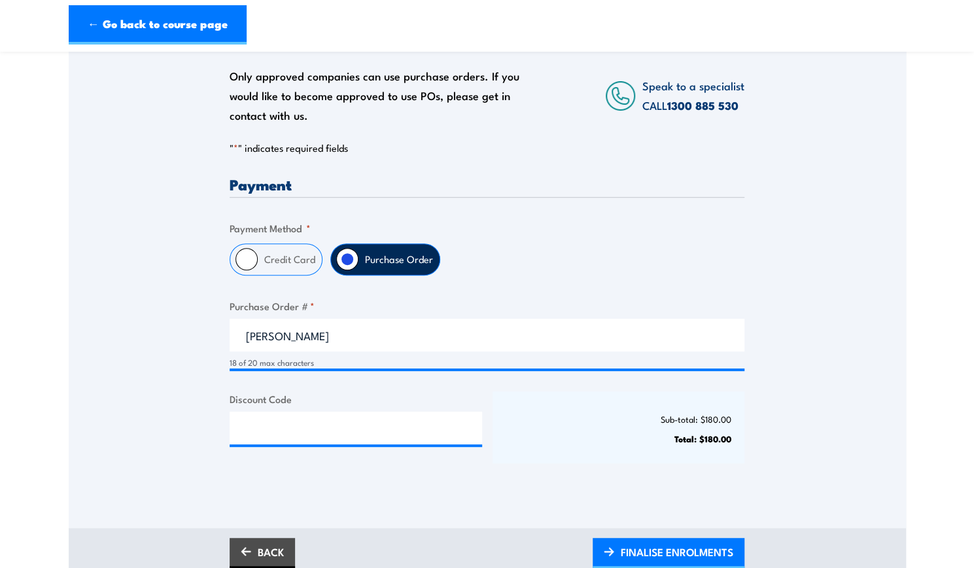
click at [443, 409] on div "Discount Code" at bounding box center [356, 427] width 253 height 72
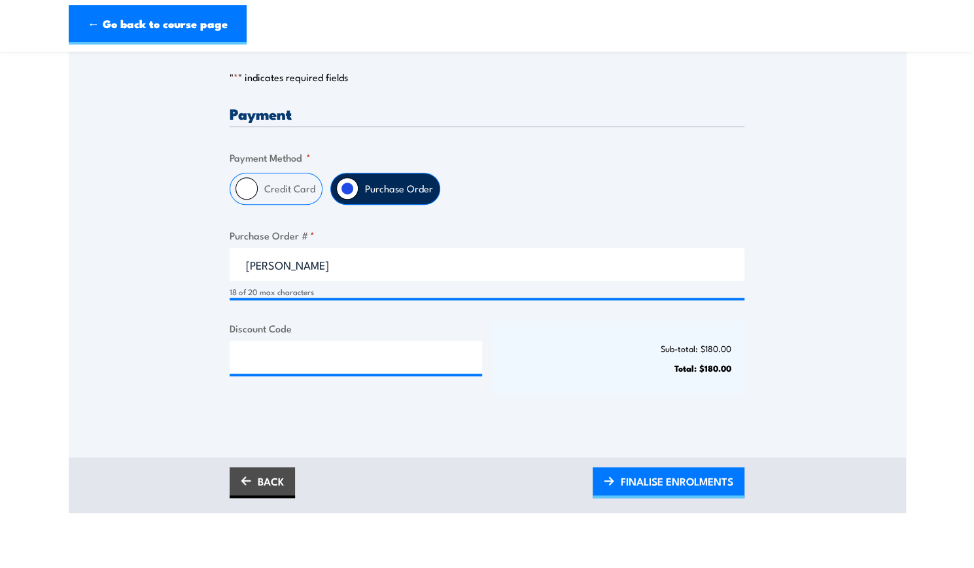
scroll to position [278, 0]
click at [661, 494] on link "FINALISE ENROLMENTS" at bounding box center [669, 482] width 152 height 31
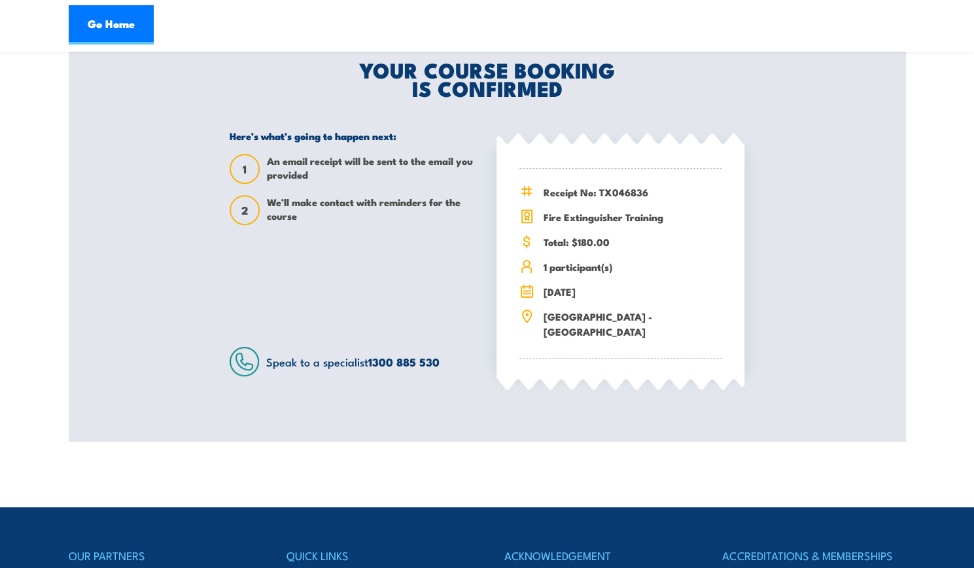
scroll to position [282, 0]
